Goal: Task Accomplishment & Management: Use online tool/utility

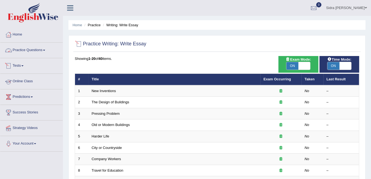
click at [38, 50] on link "Practice Questions" at bounding box center [31, 50] width 62 height 14
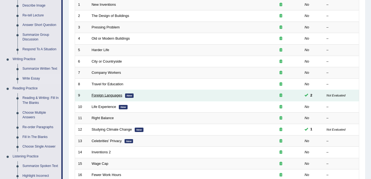
scroll to position [91, 0]
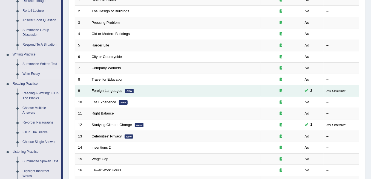
click at [108, 89] on link "Foreign Languages" at bounding box center [107, 91] width 31 height 4
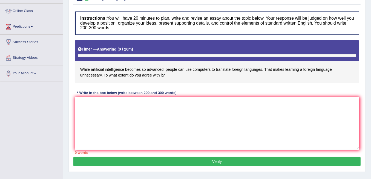
scroll to position [73, 0]
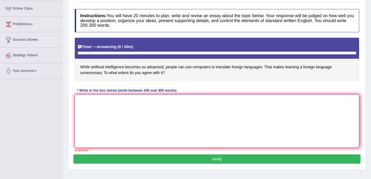
click at [158, 98] on textarea at bounding box center [217, 121] width 285 height 53
paste textarea "The increasing influence of (essay topic) on our lives has ignited numerous dis…"
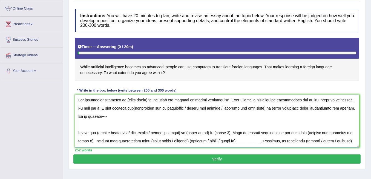
scroll to position [0, 0]
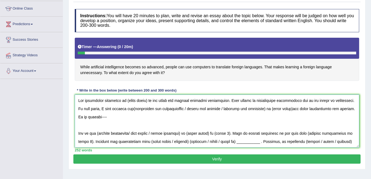
drag, startPoint x: 147, startPoint y: 99, endPoint x: 125, endPoint y: 101, distance: 22.3
click at [125, 101] on textarea at bounding box center [217, 121] width 285 height 53
click at [96, 108] on textarea at bounding box center [217, 121] width 285 height 53
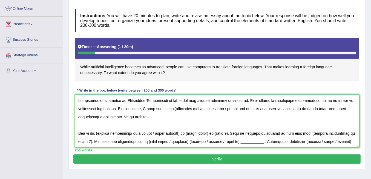
drag, startPoint x: 304, startPoint y: 108, endPoint x: 226, endPoint y: 110, distance: 77.6
click at [226, 110] on textarea at bounding box center [217, 121] width 285 height 53
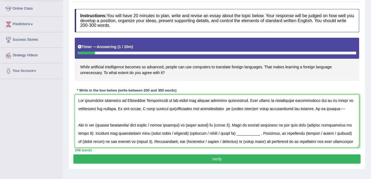
click at [173, 108] on textarea at bounding box center [217, 121] width 285 height 53
click at [227, 107] on textarea at bounding box center [217, 121] width 285 height 53
drag, startPoint x: 252, startPoint y: 107, endPoint x: 230, endPoint y: 104, distance: 21.5
click at [230, 104] on textarea at bounding box center [217, 121] width 285 height 53
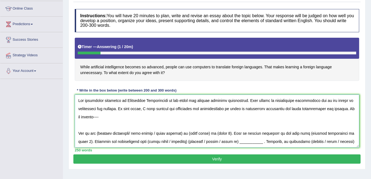
drag, startPoint x: 96, startPoint y: 116, endPoint x: 90, endPoint y: 115, distance: 5.5
click at [90, 115] on textarea at bounding box center [217, 121] width 285 height 53
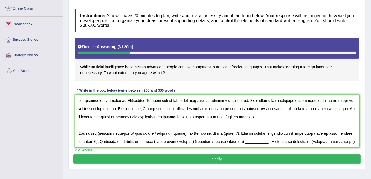
click at [228, 116] on textarea at bounding box center [217, 121] width 285 height 53
click at [227, 115] on textarea at bounding box center [217, 121] width 285 height 53
click at [267, 117] on textarea at bounding box center [217, 121] width 285 height 53
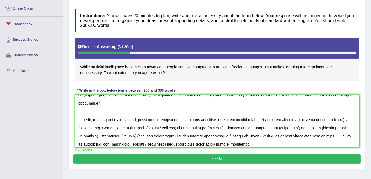
scroll to position [18, 0]
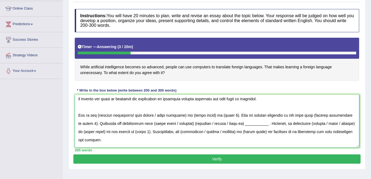
click at [99, 115] on textarea at bounding box center [217, 121] width 285 height 53
click at [98, 114] on textarea at bounding box center [217, 121] width 285 height 53
drag, startPoint x: 186, startPoint y: 113, endPoint x: 131, endPoint y: 114, distance: 55.4
click at [131, 114] on textarea at bounding box center [217, 121] width 285 height 53
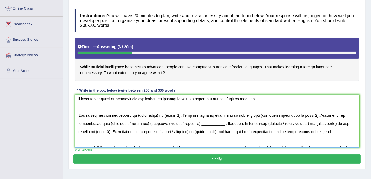
click at [136, 112] on textarea at bounding box center [217, 121] width 285 height 53
drag, startPoint x: 157, startPoint y: 115, endPoint x: 136, endPoint y: 115, distance: 21.1
click at [136, 115] on textarea at bounding box center [217, 121] width 285 height 53
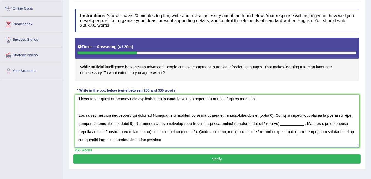
click at [217, 113] on textarea at bounding box center [217, 121] width 285 height 53
drag, startPoint x: 257, startPoint y: 113, endPoint x: 242, endPoint y: 115, distance: 14.9
click at [242, 115] on textarea at bounding box center [217, 121] width 285 height 53
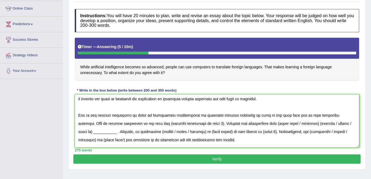
drag, startPoint x: 173, startPoint y: 122, endPoint x: 122, endPoint y: 122, distance: 51.0
click at [122, 122] on textarea at bounding box center [217, 121] width 285 height 53
drag, startPoint x: 140, startPoint y: 122, endPoint x: 123, endPoint y: 121, distance: 17.3
click at [123, 121] on textarea at bounding box center [217, 121] width 285 height 53
click at [123, 123] on textarea at bounding box center [217, 121] width 285 height 53
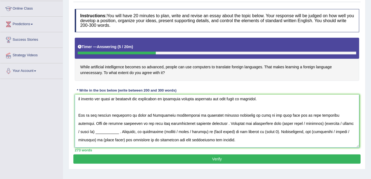
click at [131, 122] on textarea at bounding box center [217, 121] width 285 height 53
click at [179, 122] on textarea at bounding box center [217, 121] width 285 height 53
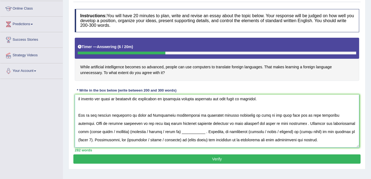
click at [259, 122] on textarea at bounding box center [217, 121] width 285 height 53
drag, startPoint x: 95, startPoint y: 130, endPoint x: 316, endPoint y: 122, distance: 220.9
click at [316, 122] on textarea at bounding box center [217, 121] width 285 height 53
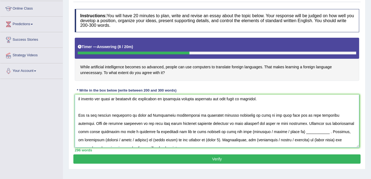
drag, startPoint x: 279, startPoint y: 131, endPoint x: 204, endPoint y: 133, distance: 75.3
click at [204, 133] on textarea at bounding box center [217, 121] width 285 height 53
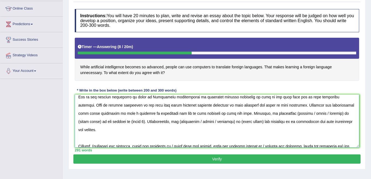
scroll to position [55, 0]
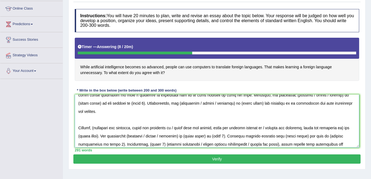
click at [97, 118] on textarea at bounding box center [217, 121] width 285 height 53
drag, startPoint x: 213, startPoint y: 119, endPoint x: 174, endPoint y: 119, distance: 38.9
click at [174, 119] on textarea at bounding box center [217, 121] width 285 height 53
drag, startPoint x: 224, startPoint y: 118, endPoint x: 178, endPoint y: 119, distance: 45.5
click at [178, 119] on textarea at bounding box center [217, 121] width 285 height 53
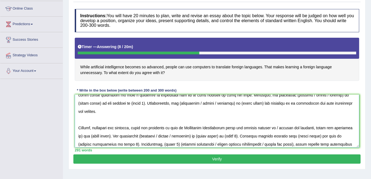
click at [181, 119] on textarea at bounding box center [217, 121] width 285 height 53
drag, startPoint x: 182, startPoint y: 126, endPoint x: 224, endPoint y: 122, distance: 41.6
click at [224, 122] on textarea at bounding box center [217, 121] width 285 height 53
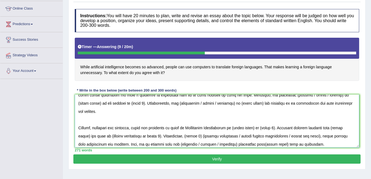
drag, startPoint x: 251, startPoint y: 119, endPoint x: 226, endPoint y: 119, distance: 24.9
click at [226, 119] on textarea at bounding box center [217, 121] width 285 height 53
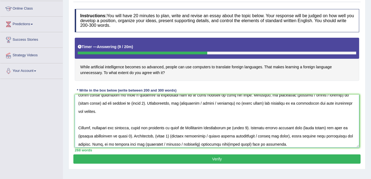
drag, startPoint x: 150, startPoint y: 118, endPoint x: 141, endPoint y: 120, distance: 9.8
click at [141, 120] on textarea at bounding box center [217, 121] width 285 height 53
drag, startPoint x: 233, startPoint y: 118, endPoint x: 219, endPoint y: 119, distance: 13.7
click at [219, 119] on textarea at bounding box center [217, 121] width 285 height 53
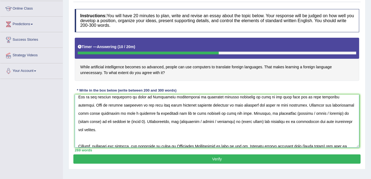
drag, startPoint x: 81, startPoint y: 120, endPoint x: 155, endPoint y: 122, distance: 74.3
click at [155, 122] on textarea at bounding box center [217, 121] width 285 height 53
click at [171, 133] on textarea at bounding box center [217, 121] width 285 height 53
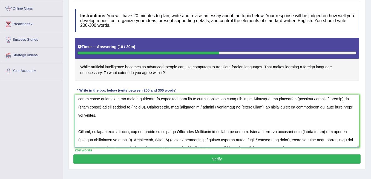
scroll to position [73, 0]
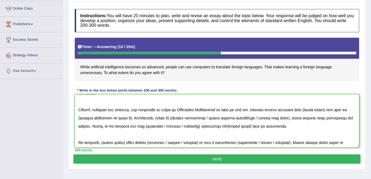
drag, startPoint x: 241, startPoint y: 100, endPoint x: 237, endPoint y: 100, distance: 3.6
click at [237, 100] on textarea at bounding box center [217, 121] width 285 height 53
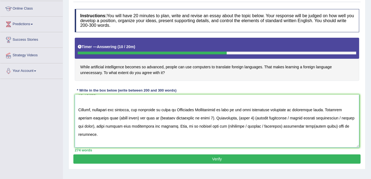
drag, startPoint x: 121, startPoint y: 107, endPoint x: 99, endPoint y: 110, distance: 22.1
click at [99, 110] on textarea at bounding box center [217, 121] width 285 height 53
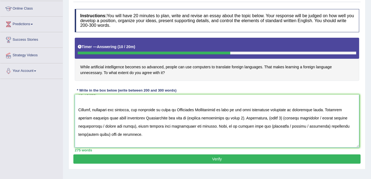
drag, startPoint x: 217, startPoint y: 107, endPoint x: 165, endPoint y: 110, distance: 51.6
click at [165, 110] on textarea at bounding box center [217, 121] width 285 height 53
drag, startPoint x: 164, startPoint y: 117, endPoint x: 205, endPoint y: 108, distance: 42.5
click at [205, 108] on textarea at bounding box center [217, 121] width 285 height 53
click at [203, 121] on textarea at bounding box center [217, 121] width 285 height 53
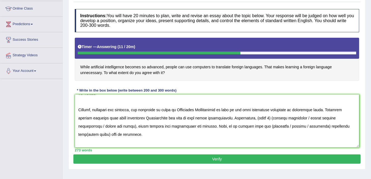
drag, startPoint x: 263, startPoint y: 117, endPoint x: 230, endPoint y: 118, distance: 32.9
click at [230, 118] on textarea at bounding box center [217, 121] width 285 height 53
click at [210, 116] on textarea at bounding box center [217, 121] width 285 height 53
click at [230, 116] on textarea at bounding box center [217, 121] width 285 height 53
click at [276, 117] on textarea at bounding box center [217, 121] width 285 height 53
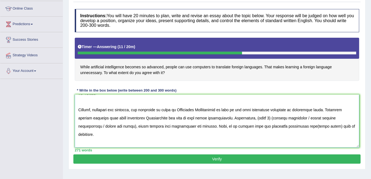
drag, startPoint x: 276, startPoint y: 116, endPoint x: 255, endPoint y: 117, distance: 21.4
click at [255, 117] on textarea at bounding box center [217, 121] width 285 height 53
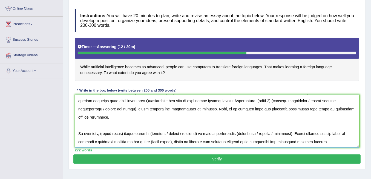
scroll to position [90, 0]
drag, startPoint x: 123, startPoint y: 116, endPoint x: 100, endPoint y: 117, distance: 22.5
click at [100, 117] on textarea at bounding box center [217, 121] width 285 height 53
drag, startPoint x: 272, startPoint y: 116, endPoint x: 237, endPoint y: 117, distance: 34.5
click at [237, 117] on textarea at bounding box center [217, 121] width 285 height 53
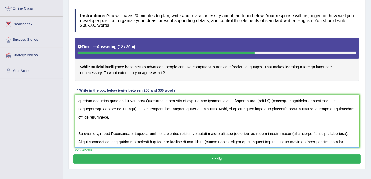
click at [223, 116] on textarea at bounding box center [217, 121] width 285 height 53
drag, startPoint x: 326, startPoint y: 115, endPoint x: 294, endPoint y: 120, distance: 32.6
click at [294, 120] on textarea at bounding box center [217, 121] width 285 height 53
click at [273, 116] on textarea at bounding box center [217, 121] width 285 height 53
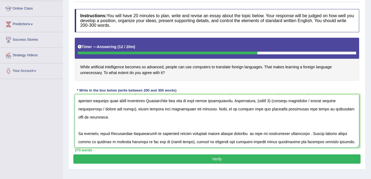
click at [293, 115] on textarea at bounding box center [217, 121] width 285 height 53
drag, startPoint x: 171, startPoint y: 124, endPoint x: 149, endPoint y: 126, distance: 22.3
click at [149, 126] on textarea at bounding box center [217, 121] width 285 height 53
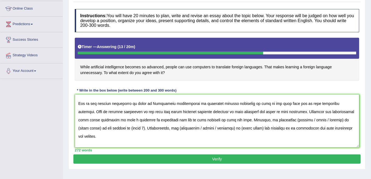
scroll to position [35, 0]
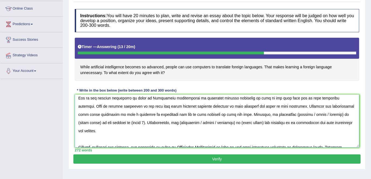
drag, startPoint x: 292, startPoint y: 113, endPoint x: 272, endPoint y: 115, distance: 19.5
click at [272, 115] on textarea at bounding box center [217, 121] width 285 height 53
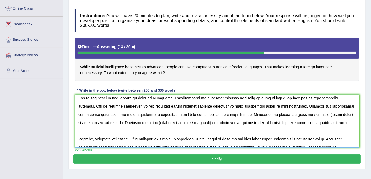
click at [247, 113] on textarea at bounding box center [217, 121] width 285 height 53
click at [271, 113] on textarea at bounding box center [217, 121] width 285 height 53
drag, startPoint x: 285, startPoint y: 112, endPoint x: 262, endPoint y: 113, distance: 22.5
click at [262, 113] on textarea at bounding box center [217, 121] width 285 height 53
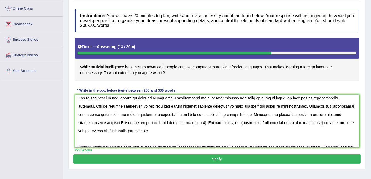
click at [293, 112] on textarea at bounding box center [217, 121] width 285 height 53
click at [310, 113] on textarea at bounding box center [217, 121] width 285 height 53
click at [311, 113] on textarea at bounding box center [217, 121] width 285 height 53
click at [313, 112] on textarea at bounding box center [217, 121] width 285 height 53
click at [312, 112] on textarea at bounding box center [217, 121] width 285 height 53
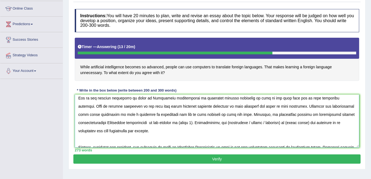
click at [312, 113] on textarea at bounding box center [217, 121] width 285 height 53
click at [99, 122] on textarea at bounding box center [217, 121] width 285 height 53
drag, startPoint x: 136, startPoint y: 122, endPoint x: 122, endPoint y: 122, distance: 14.0
click at [122, 122] on textarea at bounding box center [217, 121] width 285 height 53
click at [186, 121] on textarea at bounding box center [217, 121] width 285 height 53
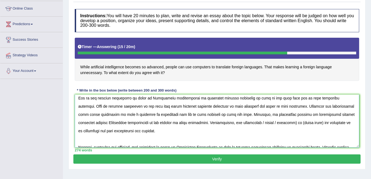
drag, startPoint x: 240, startPoint y: 121, endPoint x: 206, endPoint y: 122, distance: 34.2
click at [206, 122] on textarea at bounding box center [217, 121] width 285 height 53
drag, startPoint x: 231, startPoint y: 122, endPoint x: 211, endPoint y: 121, distance: 20.8
click at [211, 121] on textarea at bounding box center [217, 121] width 285 height 53
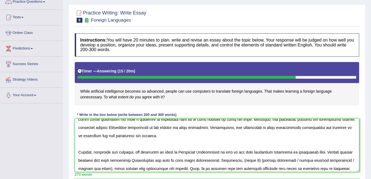
scroll to position [73, 0]
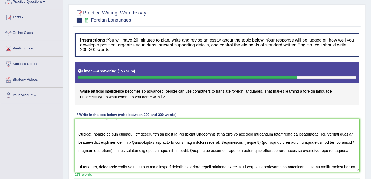
drag, startPoint x: 242, startPoint y: 142, endPoint x: 228, endPoint y: 144, distance: 13.9
click at [228, 144] on textarea at bounding box center [217, 145] width 285 height 53
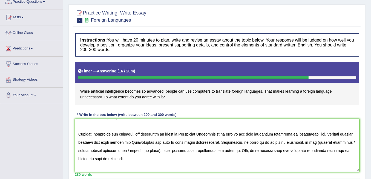
click at [299, 141] on textarea at bounding box center [217, 145] width 285 height 53
drag, startPoint x: 146, startPoint y: 150, endPoint x: 331, endPoint y: 141, distance: 185.1
click at [331, 141] on textarea at bounding box center [217, 145] width 285 height 53
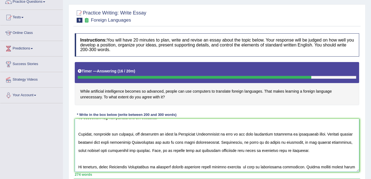
click at [285, 142] on textarea at bounding box center [217, 145] width 285 height 53
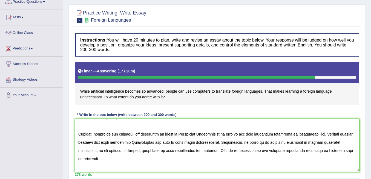
click at [90, 150] on textarea at bounding box center [217, 145] width 285 height 53
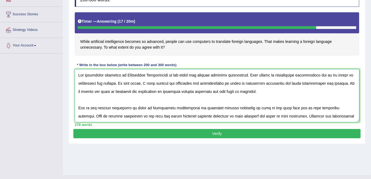
scroll to position [99, 0]
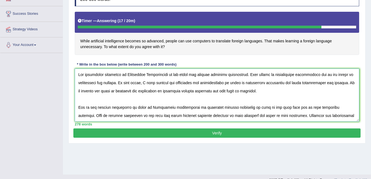
click at [85, 98] on textarea at bounding box center [217, 95] width 285 height 53
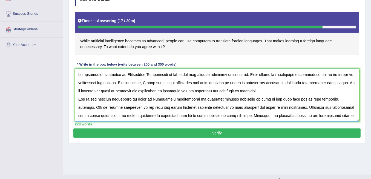
click at [242, 89] on textarea at bounding box center [217, 95] width 285 height 53
click at [243, 90] on textarea at bounding box center [217, 95] width 285 height 53
click at [249, 106] on textarea at bounding box center [217, 95] width 285 height 53
click at [251, 106] on textarea at bounding box center [217, 95] width 285 height 53
drag, startPoint x: 185, startPoint y: 114, endPoint x: 179, endPoint y: 115, distance: 6.9
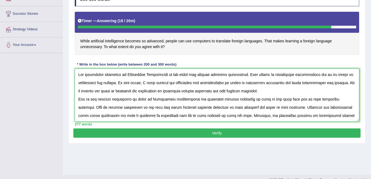
click at [179, 115] on textarea at bounding box center [217, 95] width 285 height 53
click at [185, 116] on textarea at bounding box center [217, 95] width 285 height 53
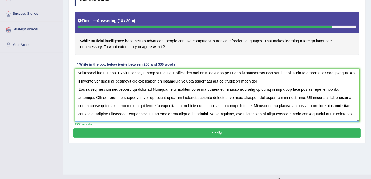
scroll to position [18, 0]
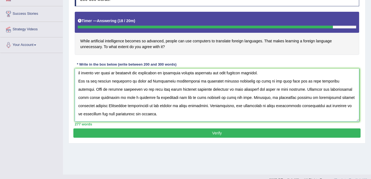
click at [79, 103] on textarea at bounding box center [217, 95] width 285 height 53
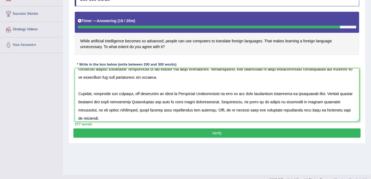
scroll to position [73, 0]
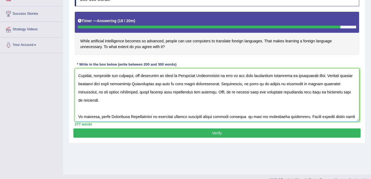
click at [88, 101] on textarea at bounding box center [217, 95] width 285 height 53
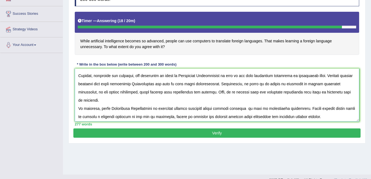
click at [234, 99] on textarea at bounding box center [217, 95] width 285 height 53
click at [236, 100] on textarea at bounding box center [217, 95] width 285 height 53
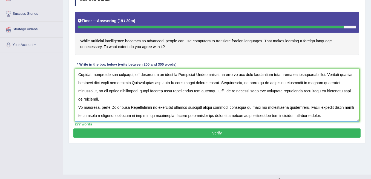
type textarea "The increasing influence of Artificial Intelligence on our lives has ignited nu…"
click at [208, 131] on button "Verify" at bounding box center [216, 133] width 287 height 9
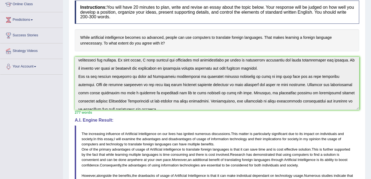
scroll to position [0, 0]
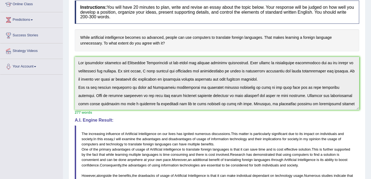
click at [200, 33] on h4 "While artificial intelligence becomes so advanced, people can use computers to …" at bounding box center [217, 40] width 285 height 22
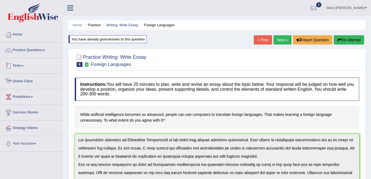
click at [36, 50] on link "Practice Questions" at bounding box center [31, 50] width 62 height 14
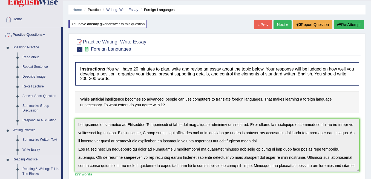
scroll to position [36, 0]
